Goal: Find specific page/section: Find specific page/section

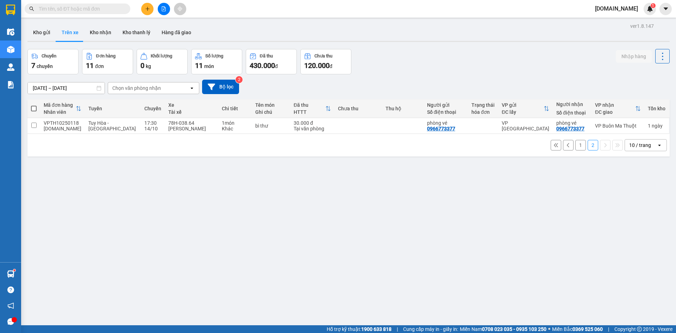
click at [76, 34] on button "Trên xe" at bounding box center [70, 32] width 28 height 17
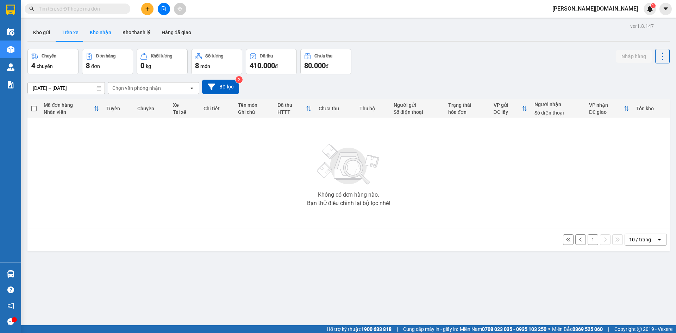
click at [100, 35] on button "Kho nhận" at bounding box center [100, 32] width 33 height 17
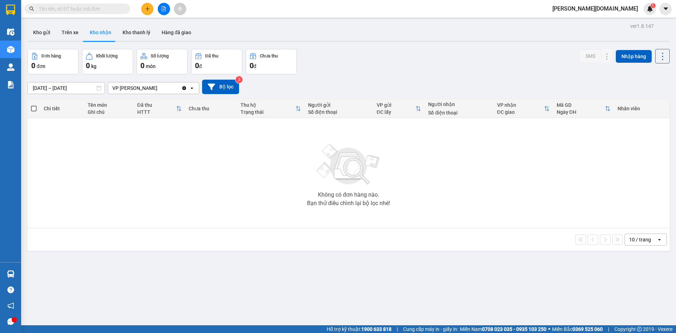
click at [182, 87] on icon "Clear value" at bounding box center [184, 88] width 4 height 4
click at [229, 92] on button "Bộ lọc" at bounding box center [220, 87] width 37 height 14
click at [74, 31] on button "Trên xe" at bounding box center [70, 32] width 28 height 17
